Goal: Task Accomplishment & Management: Use online tool/utility

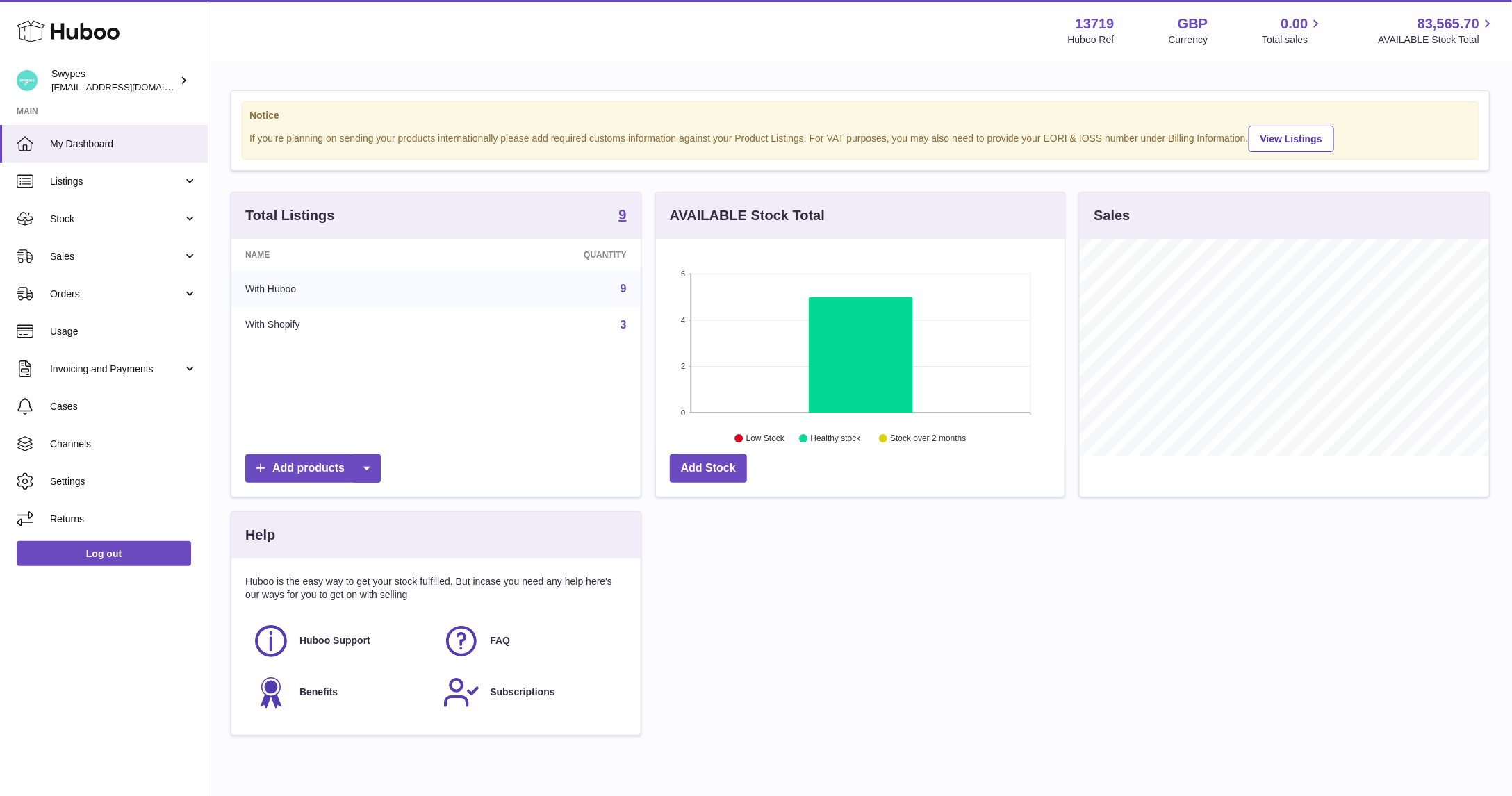
scroll to position [217, 409]
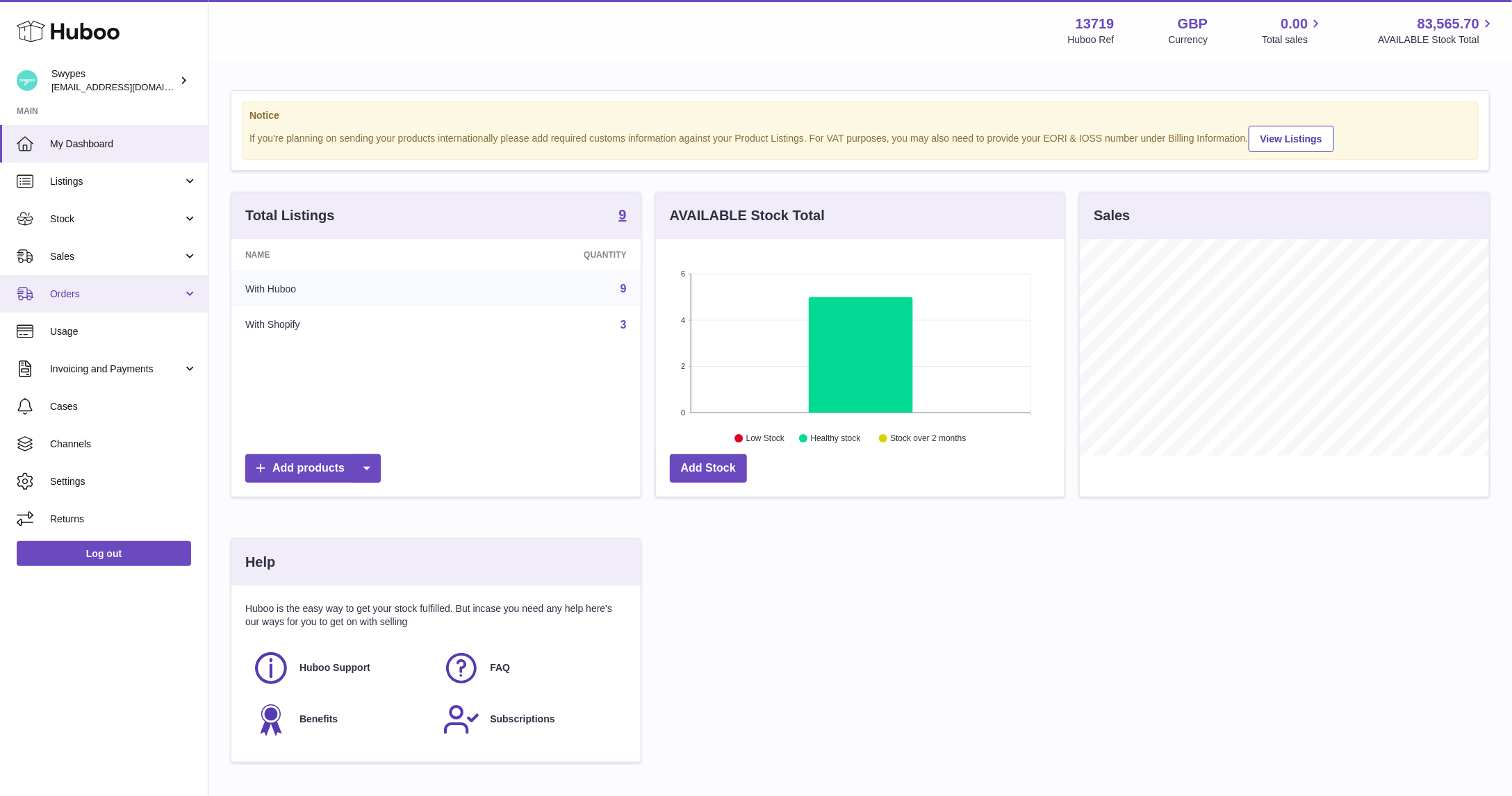
click at [156, 276] on link "Orders" at bounding box center [104, 294] width 208 height 38
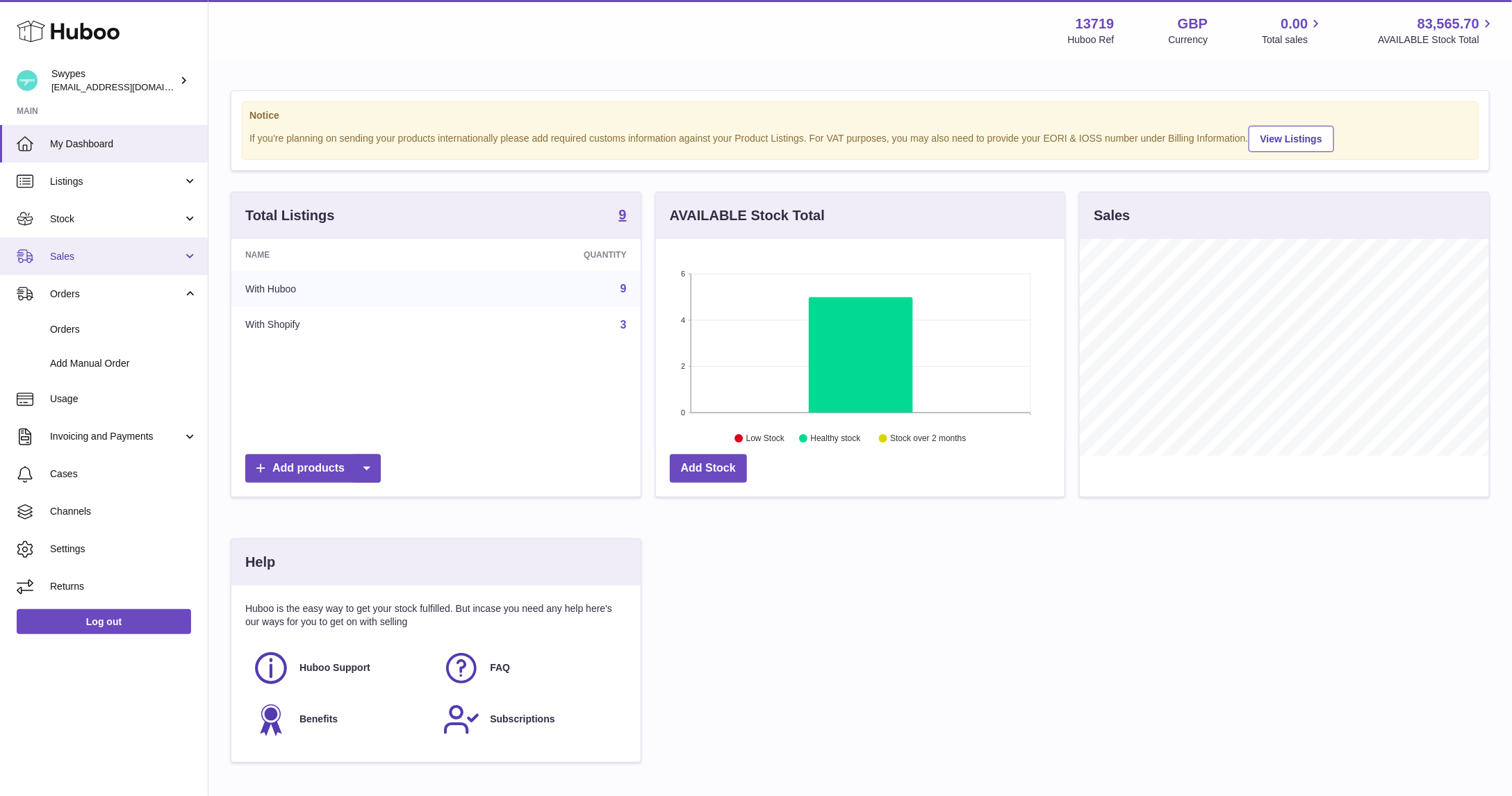
click at [144, 267] on link "Sales" at bounding box center [104, 256] width 208 height 38
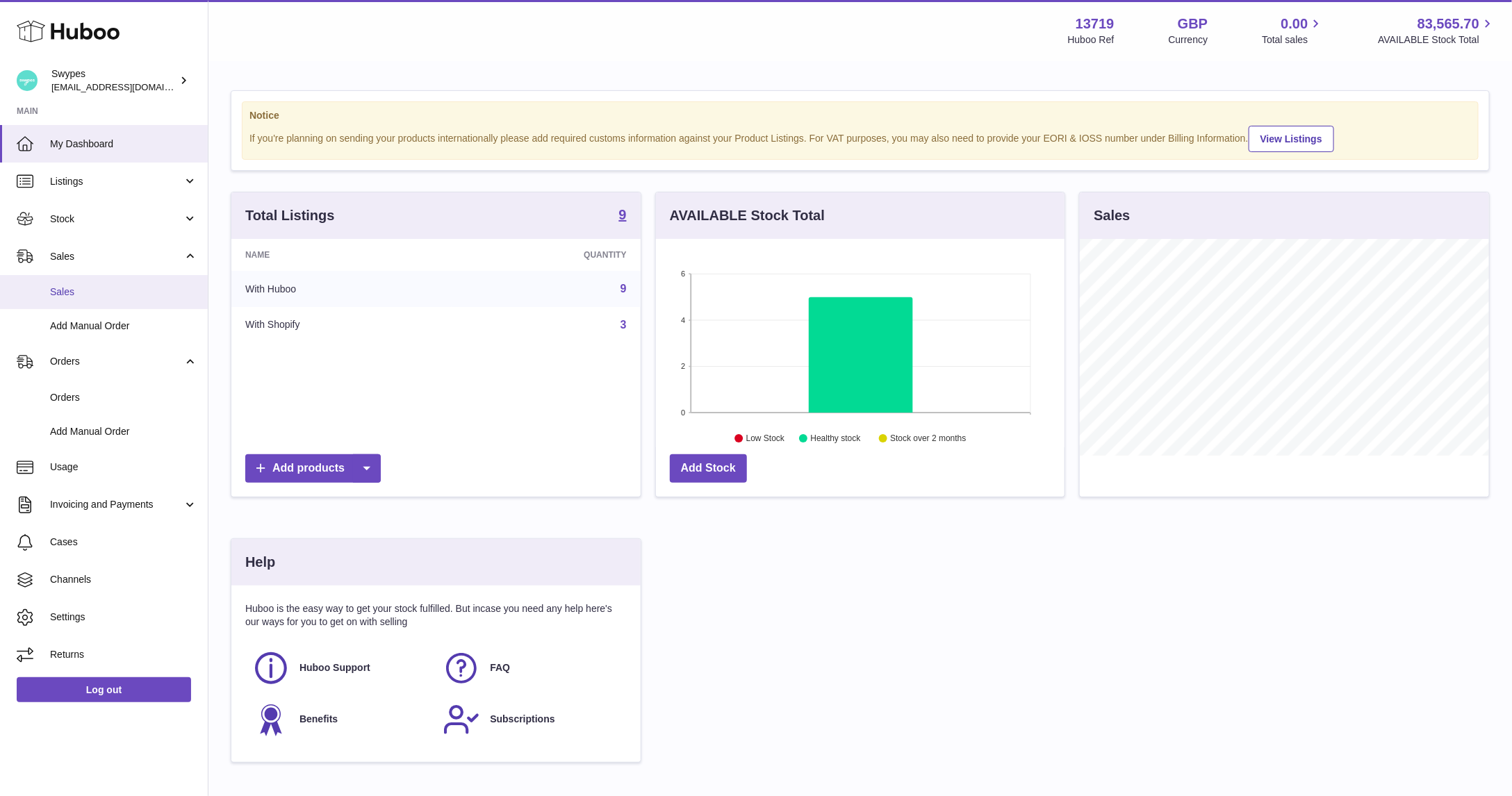
click at [143, 284] on link "Sales" at bounding box center [104, 292] width 208 height 34
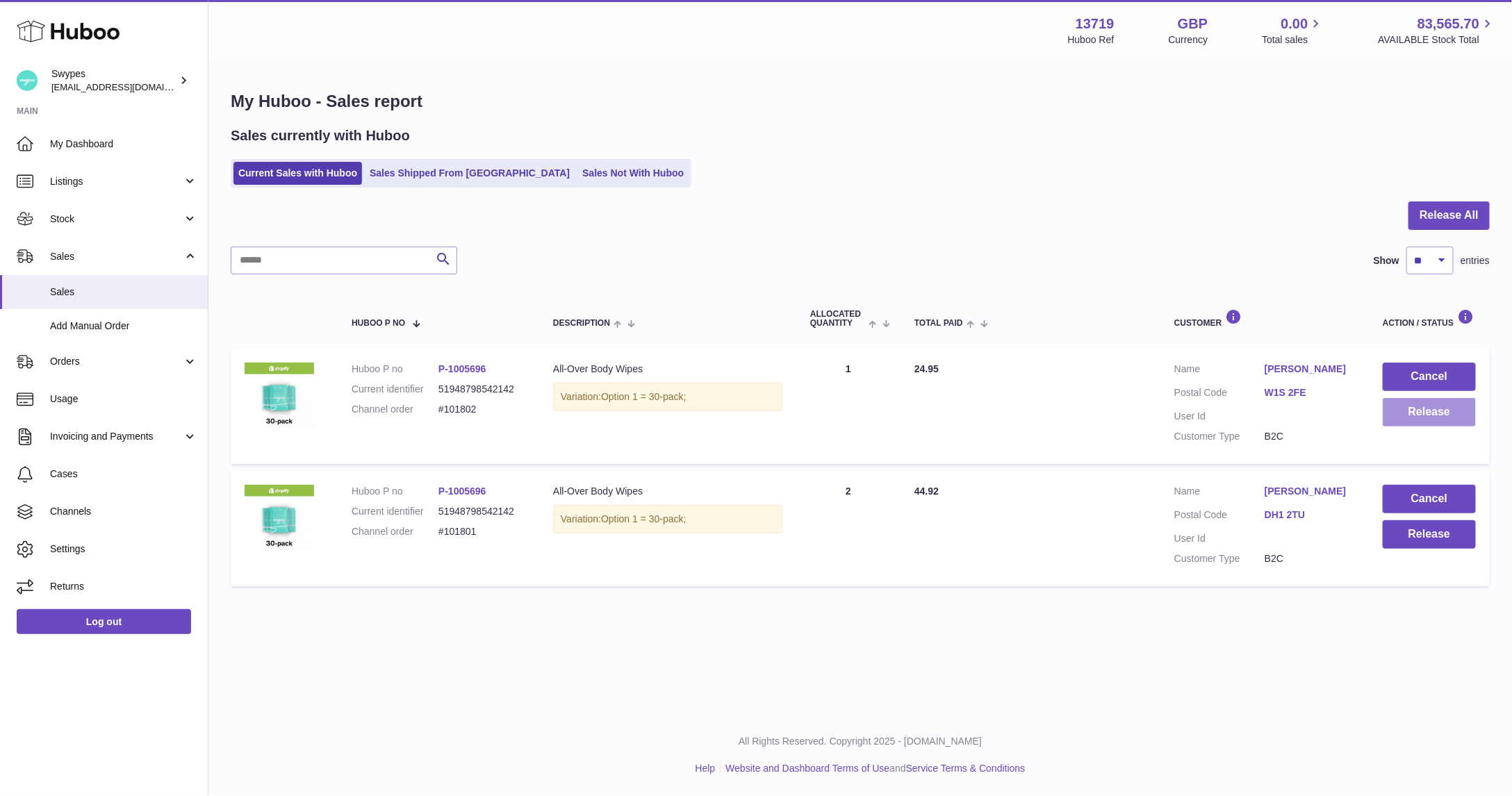
click at [1404, 413] on button "Release" at bounding box center [1430, 412] width 93 height 29
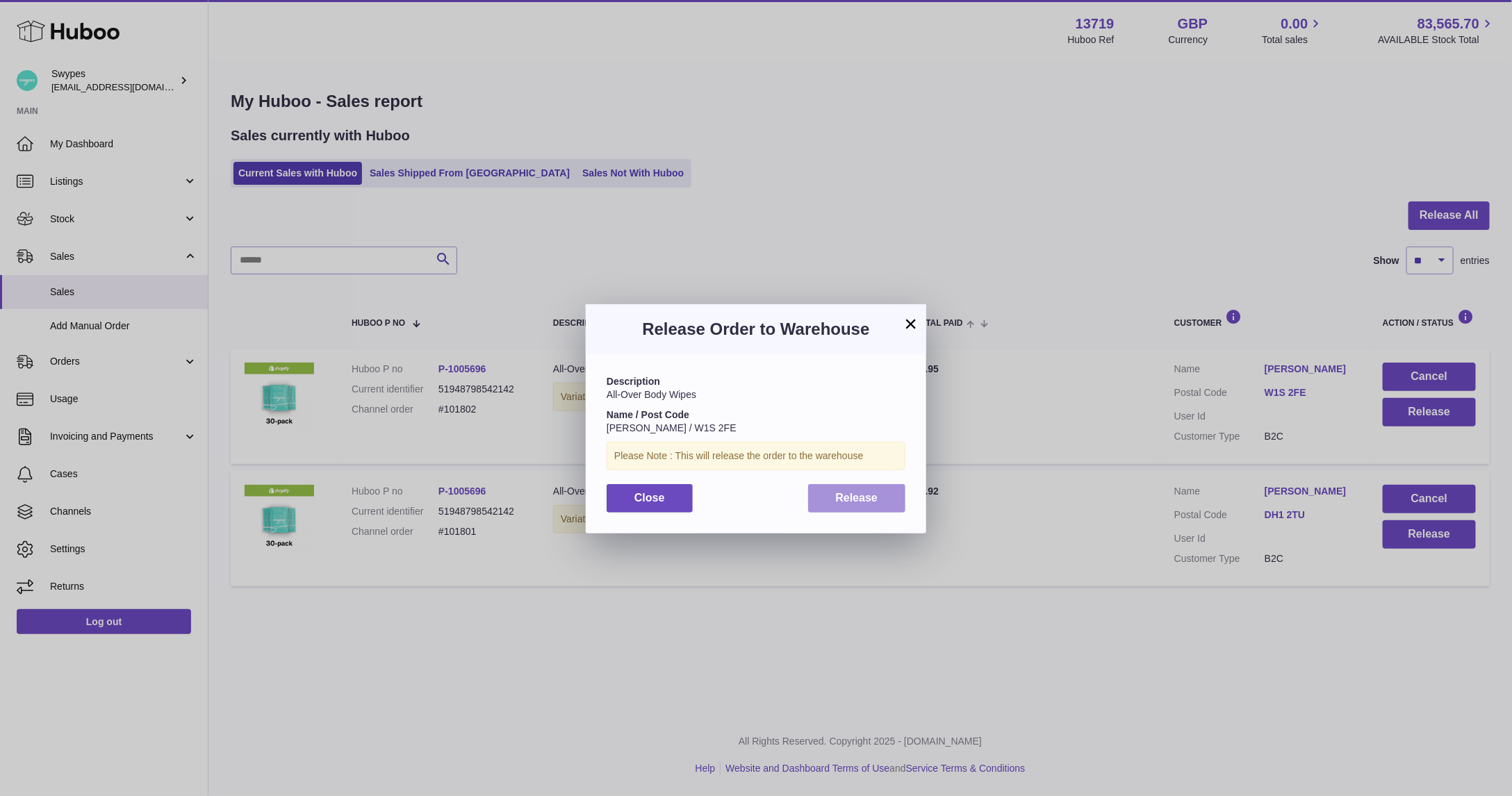
click at [838, 498] on span "Release" at bounding box center [857, 498] width 42 height 11
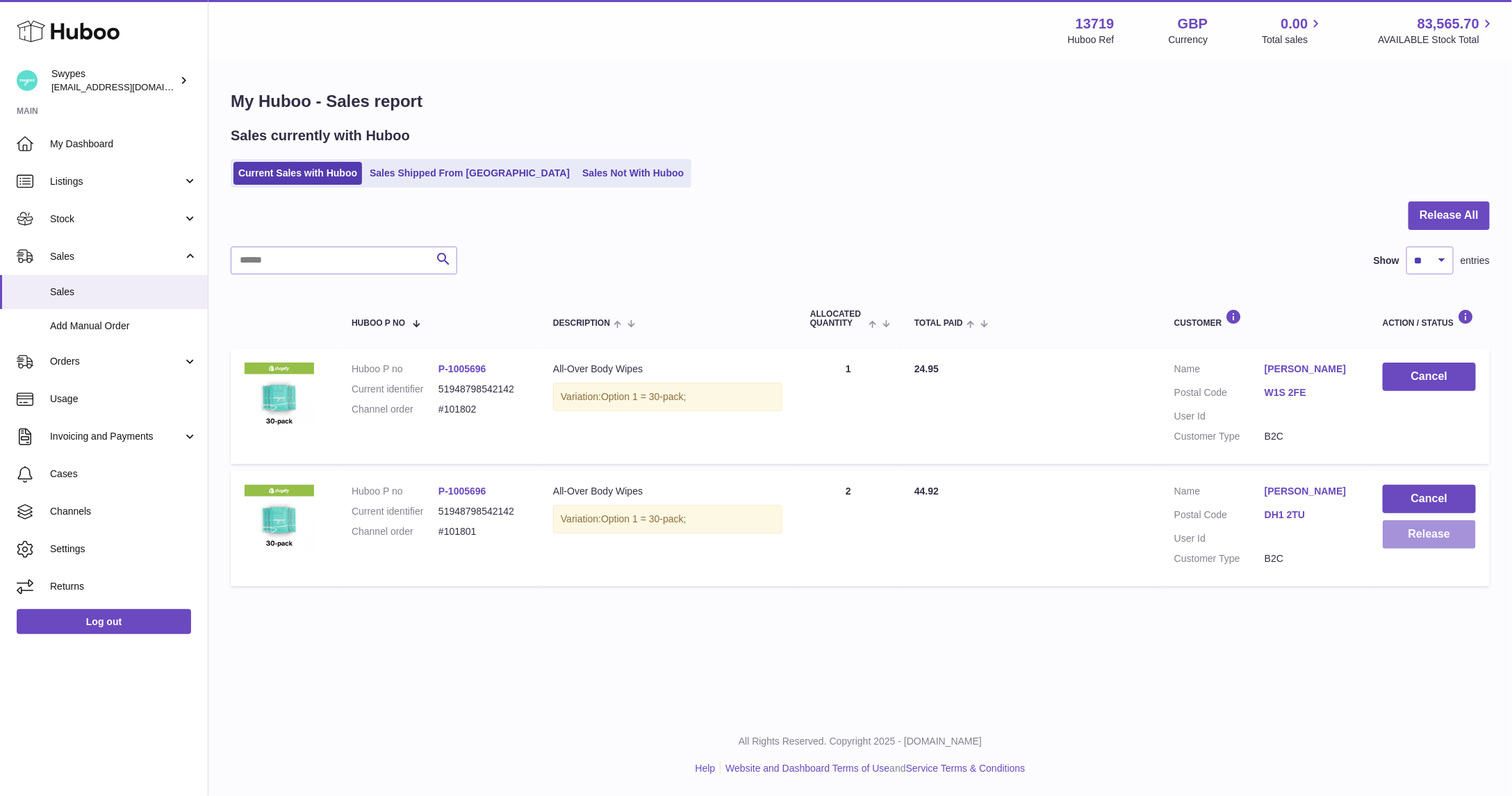
click at [1393, 538] on button "Release" at bounding box center [1430, 534] width 93 height 29
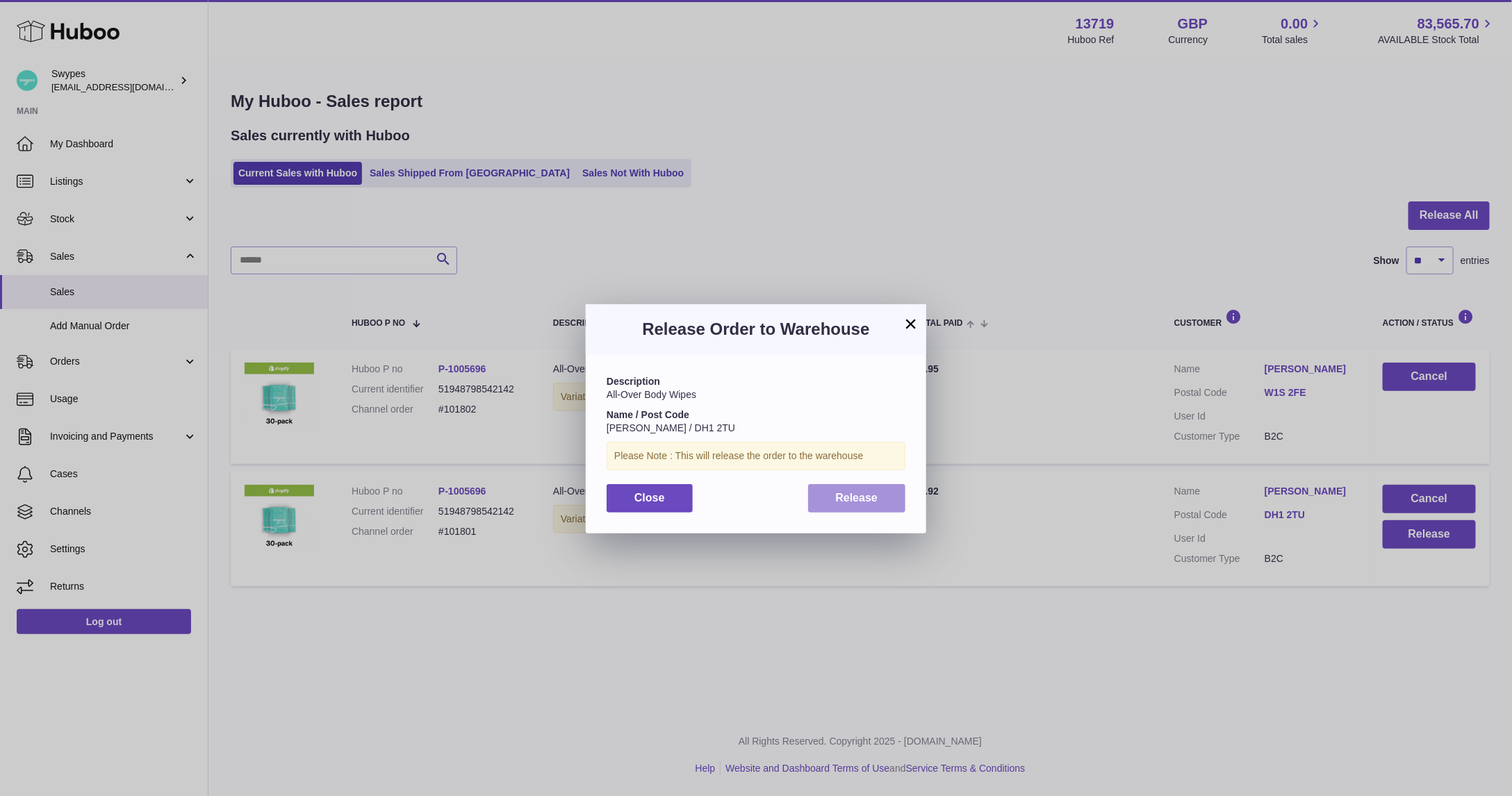
click at [832, 510] on button "Release" at bounding box center [857, 498] width 98 height 29
